Goal: Check status

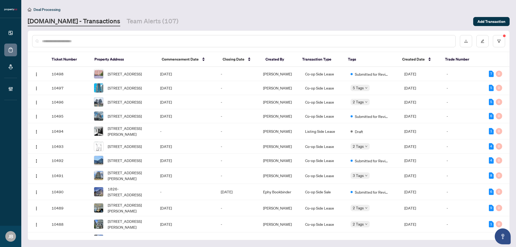
click at [212, 42] on input "text" at bounding box center [246, 41] width 409 height 6
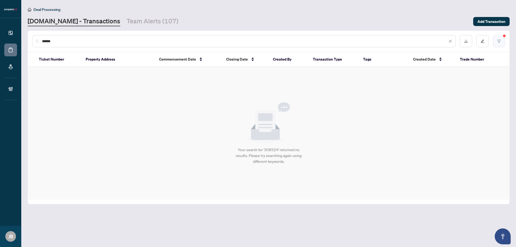
type input "******"
click at [499, 41] on icon "filter" at bounding box center [498, 41] width 3 height 3
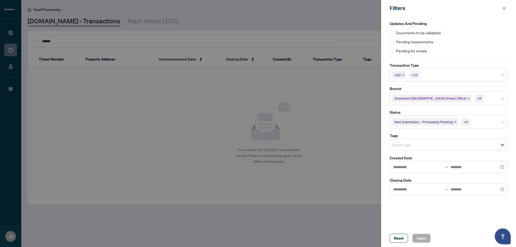
click at [490, 121] on input "search" at bounding box center [489, 122] width 37 height 6
click at [418, 239] on span "Apply" at bounding box center [421, 238] width 10 height 9
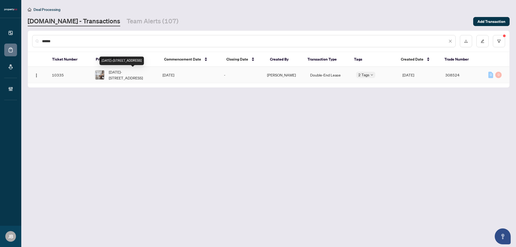
click at [127, 77] on span "[DATE]-[STREET_ADDRESS]" at bounding box center [131, 75] width 45 height 12
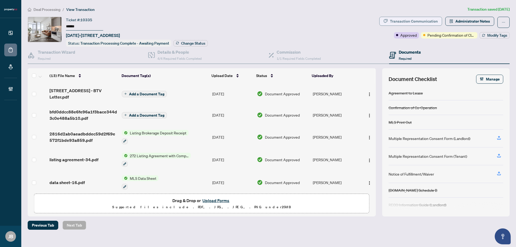
click at [416, 23] on div "Transaction Communication" at bounding box center [414, 21] width 48 height 9
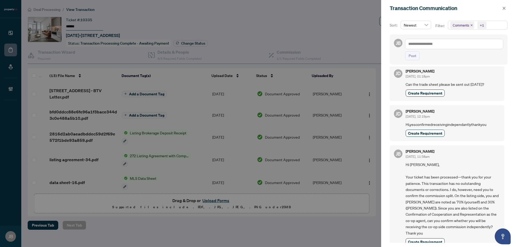
scroll to position [2, 0]
click at [505, 7] on icon "close" at bounding box center [504, 8] width 4 height 4
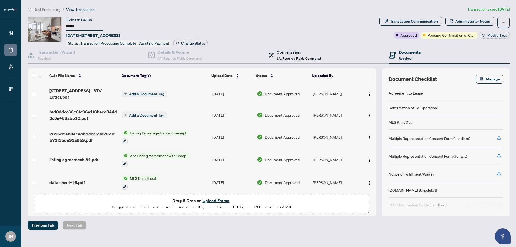
click at [318, 57] on span "1/1 Required Fields Completed" at bounding box center [298, 59] width 44 height 4
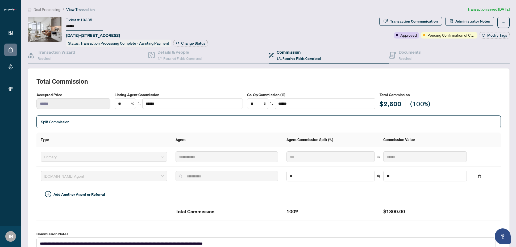
click at [313, 58] on span "1/1 Required Fields Completed" at bounding box center [298, 59] width 44 height 4
click at [400, 25] on div "Transaction Communication" at bounding box center [414, 21] width 48 height 9
type textarea "**********"
